Goal: Task Accomplishment & Management: Manage account settings

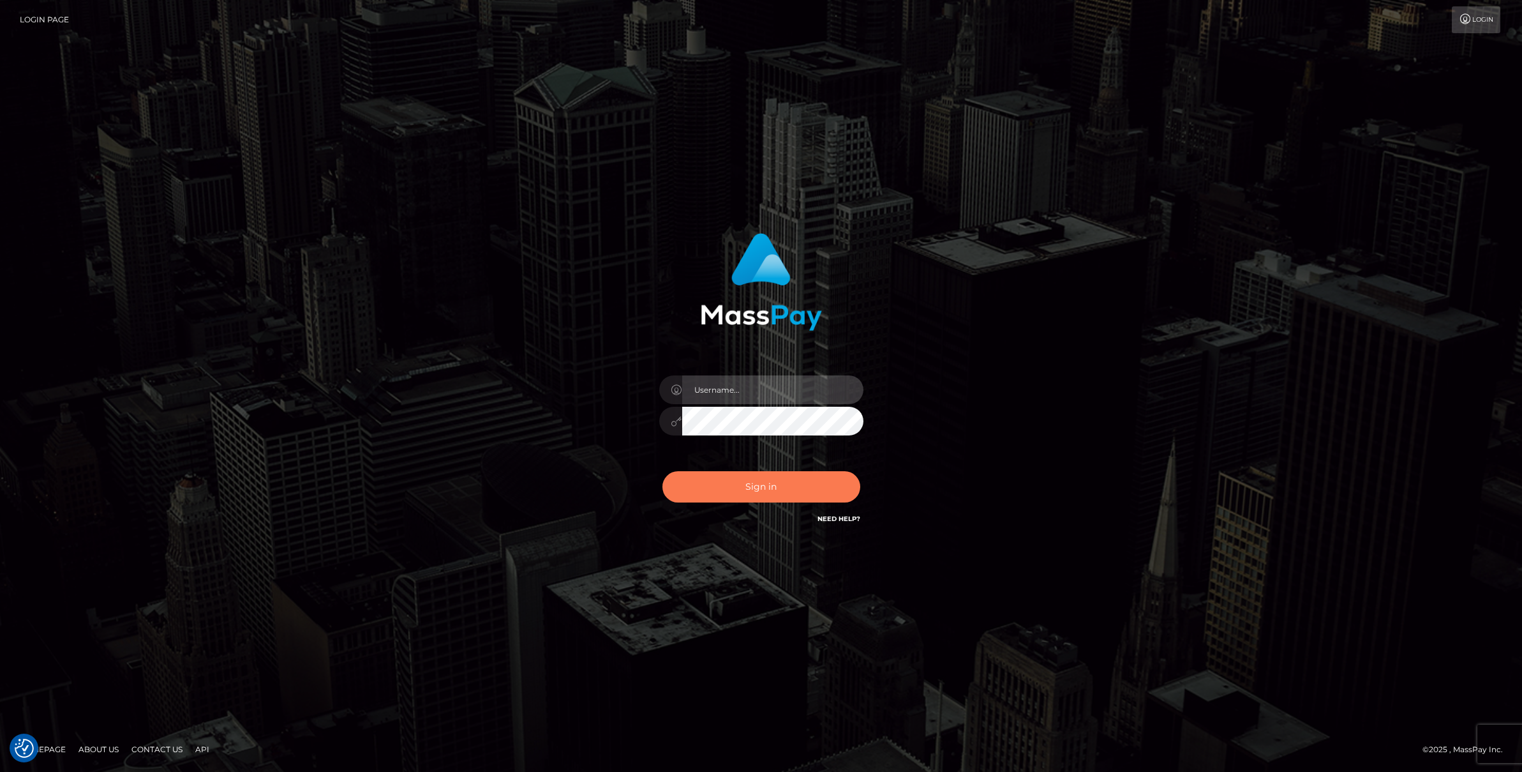
type input "Josue perales"
click at [763, 479] on button "Sign in" at bounding box center [762, 486] width 198 height 31
type input "Josue perales"
click at [728, 491] on button "Sign in" at bounding box center [762, 486] width 198 height 31
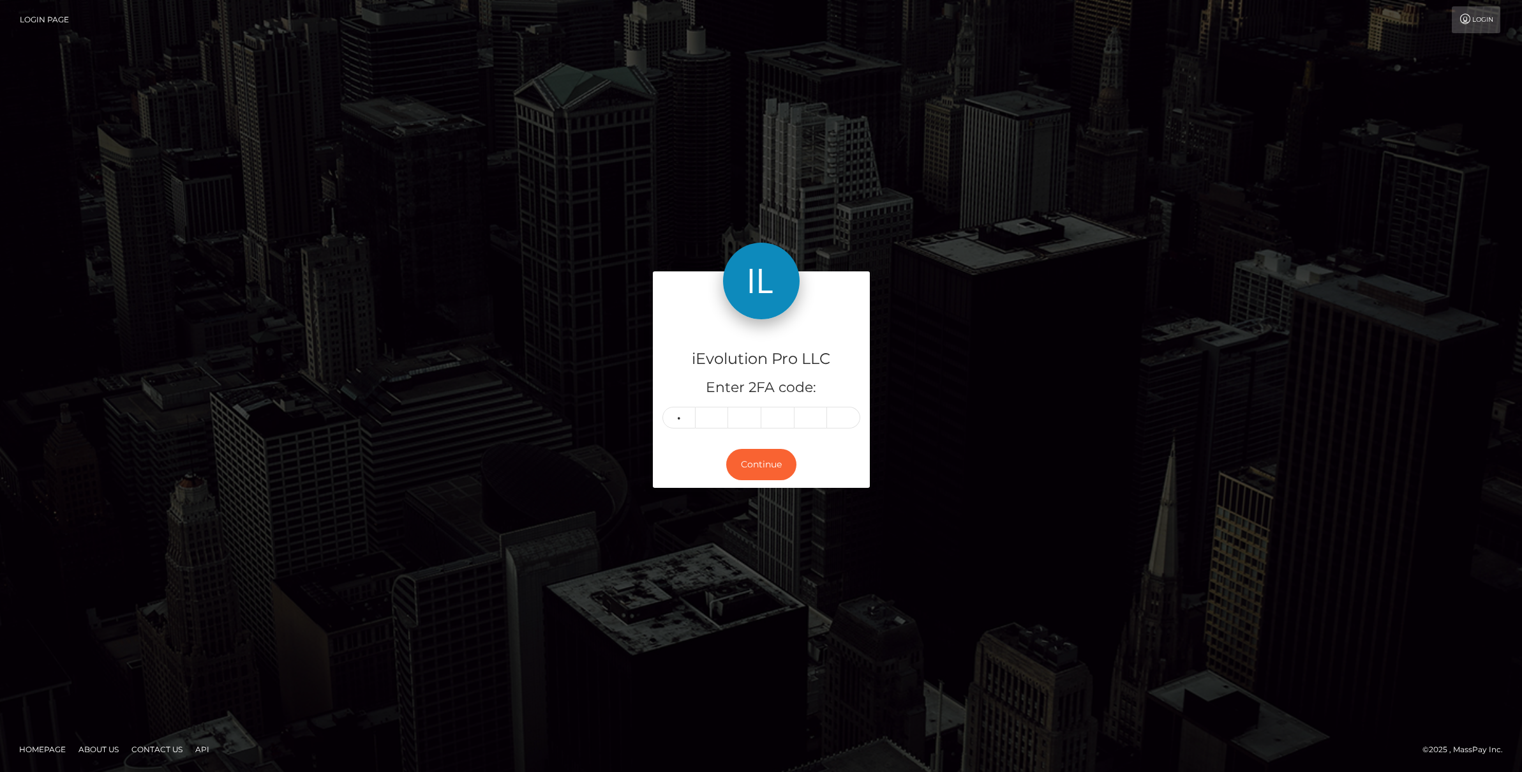
type input "3"
type input "4"
type input "3"
type input "9"
type input "0"
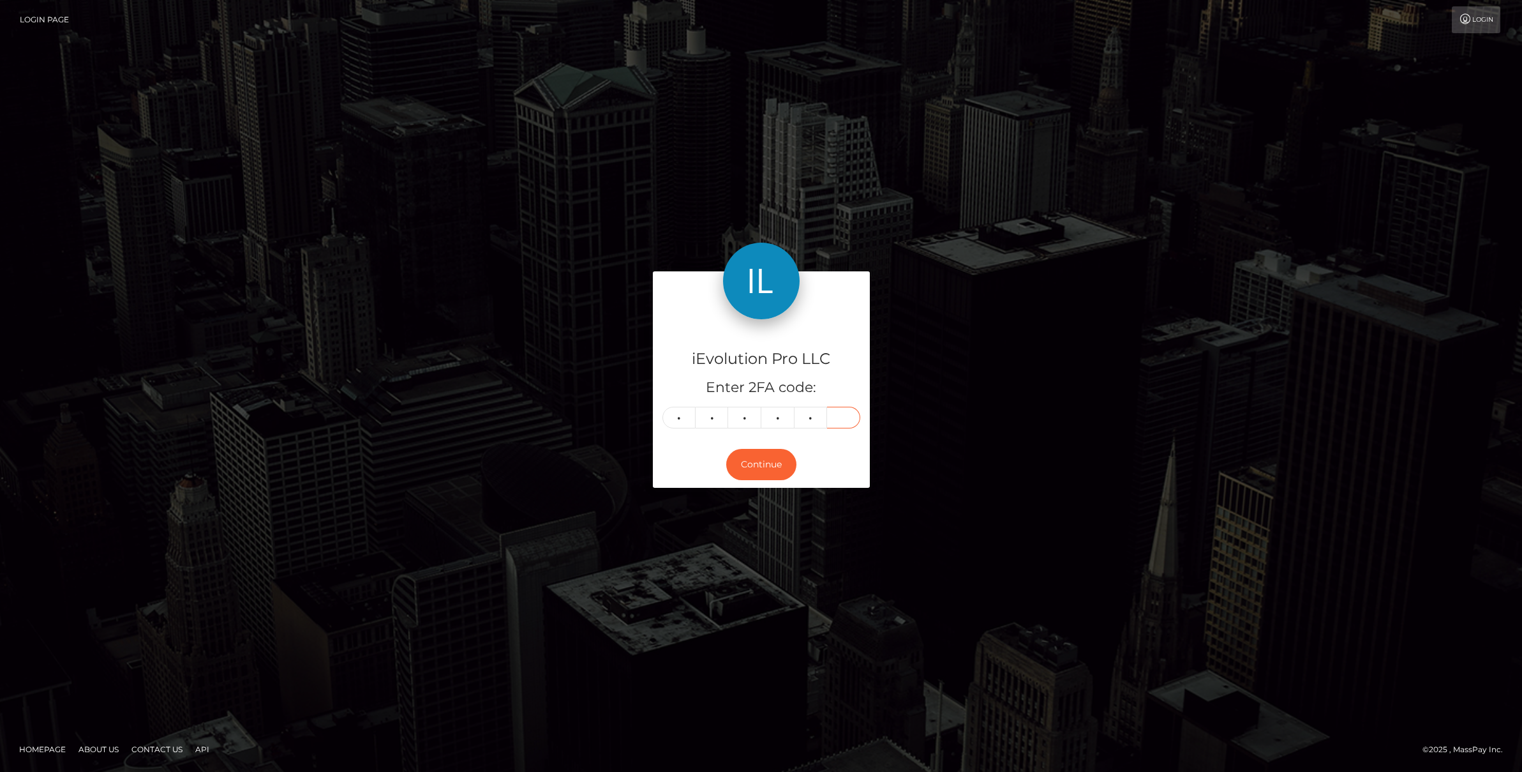
type input "5"
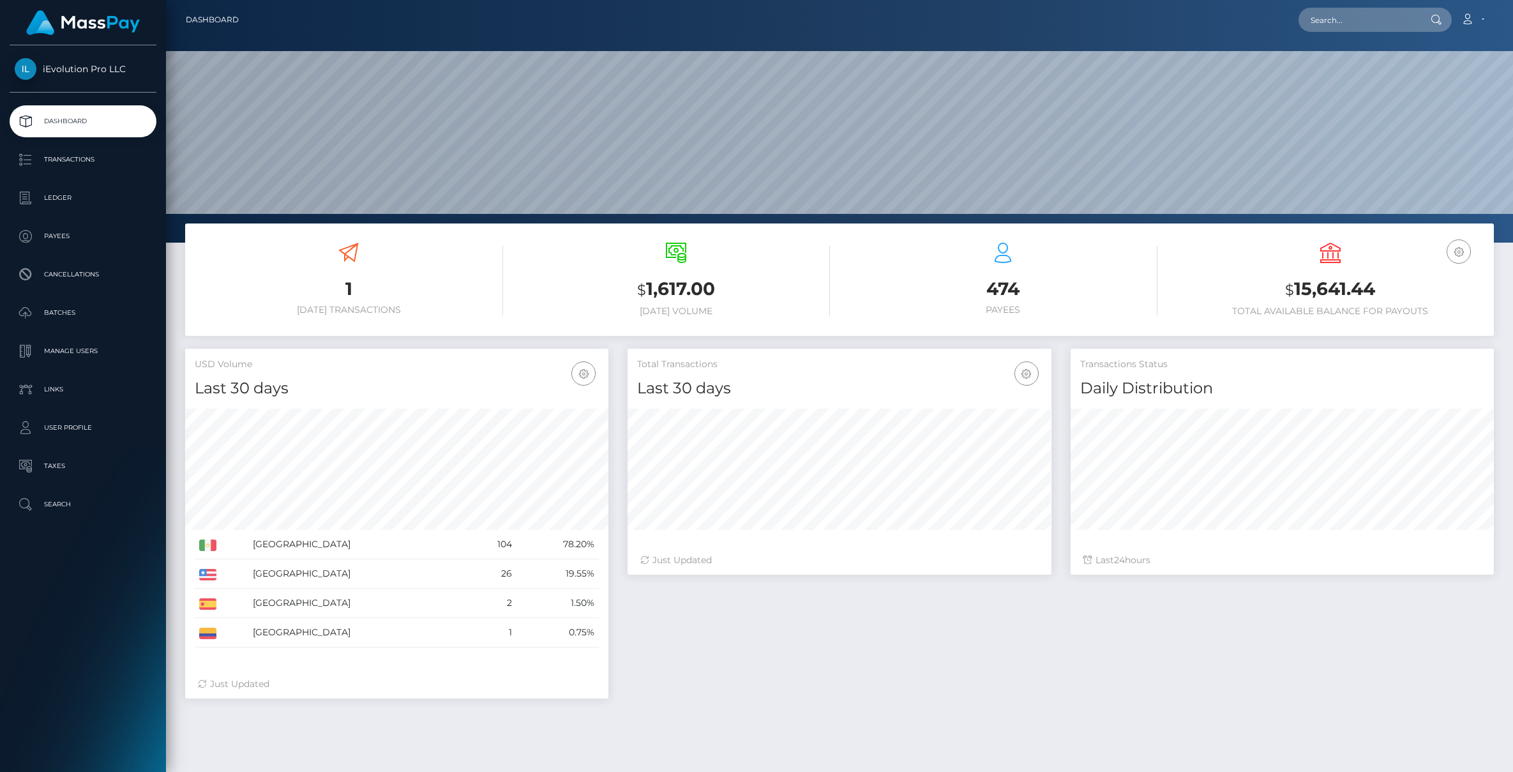
scroll to position [227, 424]
click at [120, 166] on p "Transactions" at bounding box center [83, 159] width 137 height 19
